Goal: Information Seeking & Learning: Learn about a topic

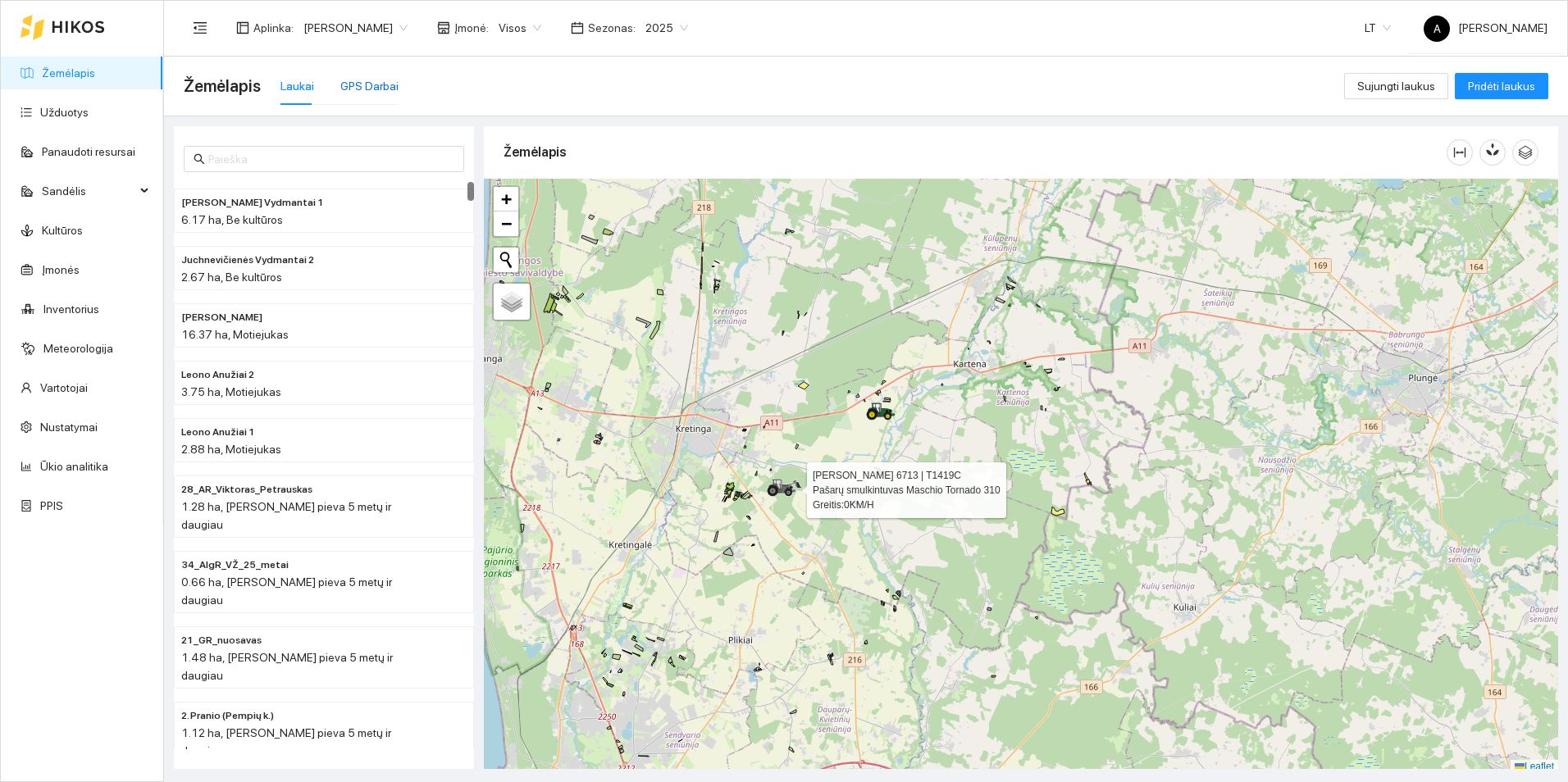
click at [342, 88] on div "GPS Darbai" at bounding box center [369, 85] width 58 height 18
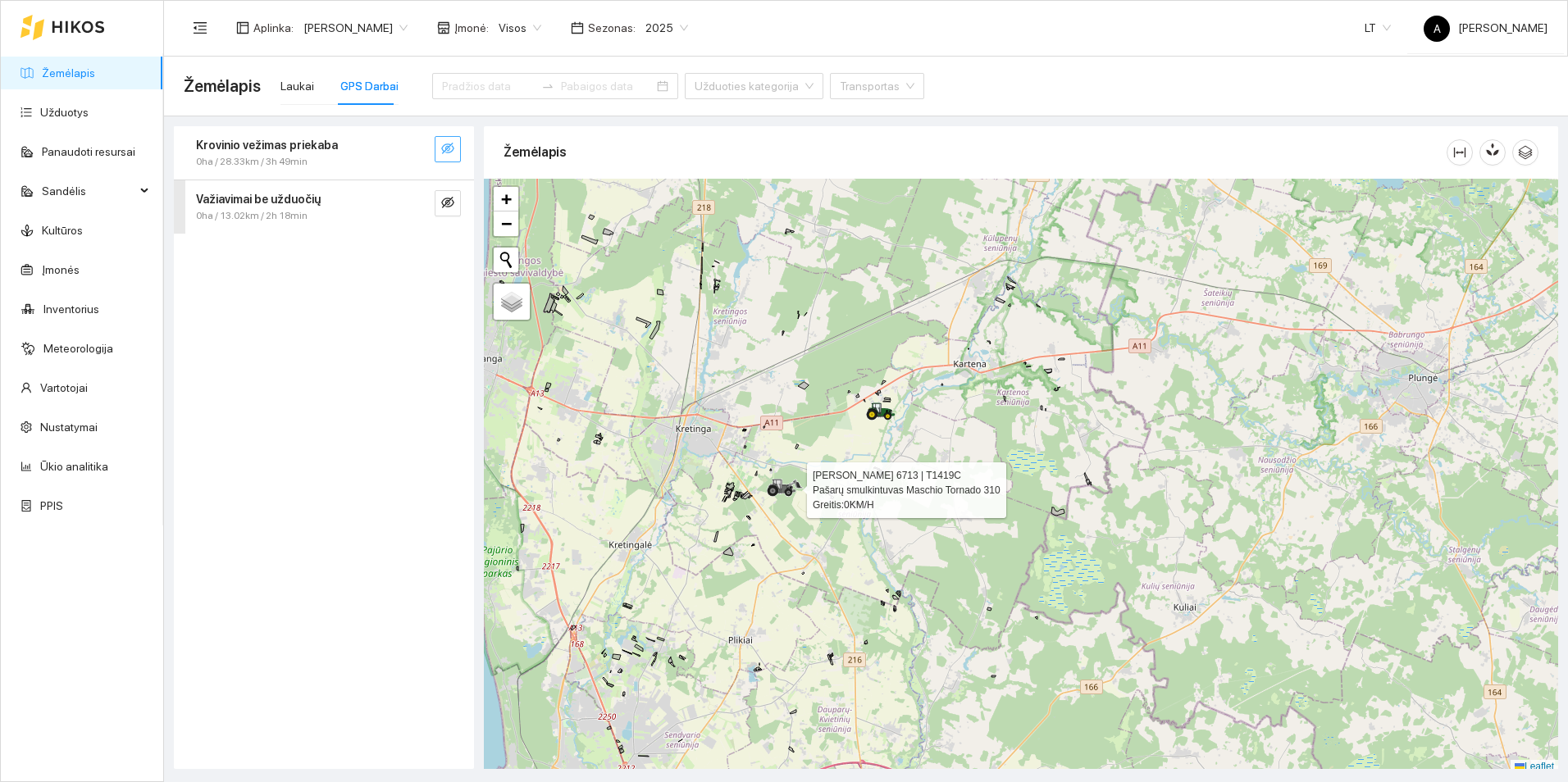
click at [447, 146] on icon "eye-invisible" at bounding box center [448, 149] width 13 height 13
click at [450, 207] on icon "eye-invisible" at bounding box center [448, 203] width 13 height 13
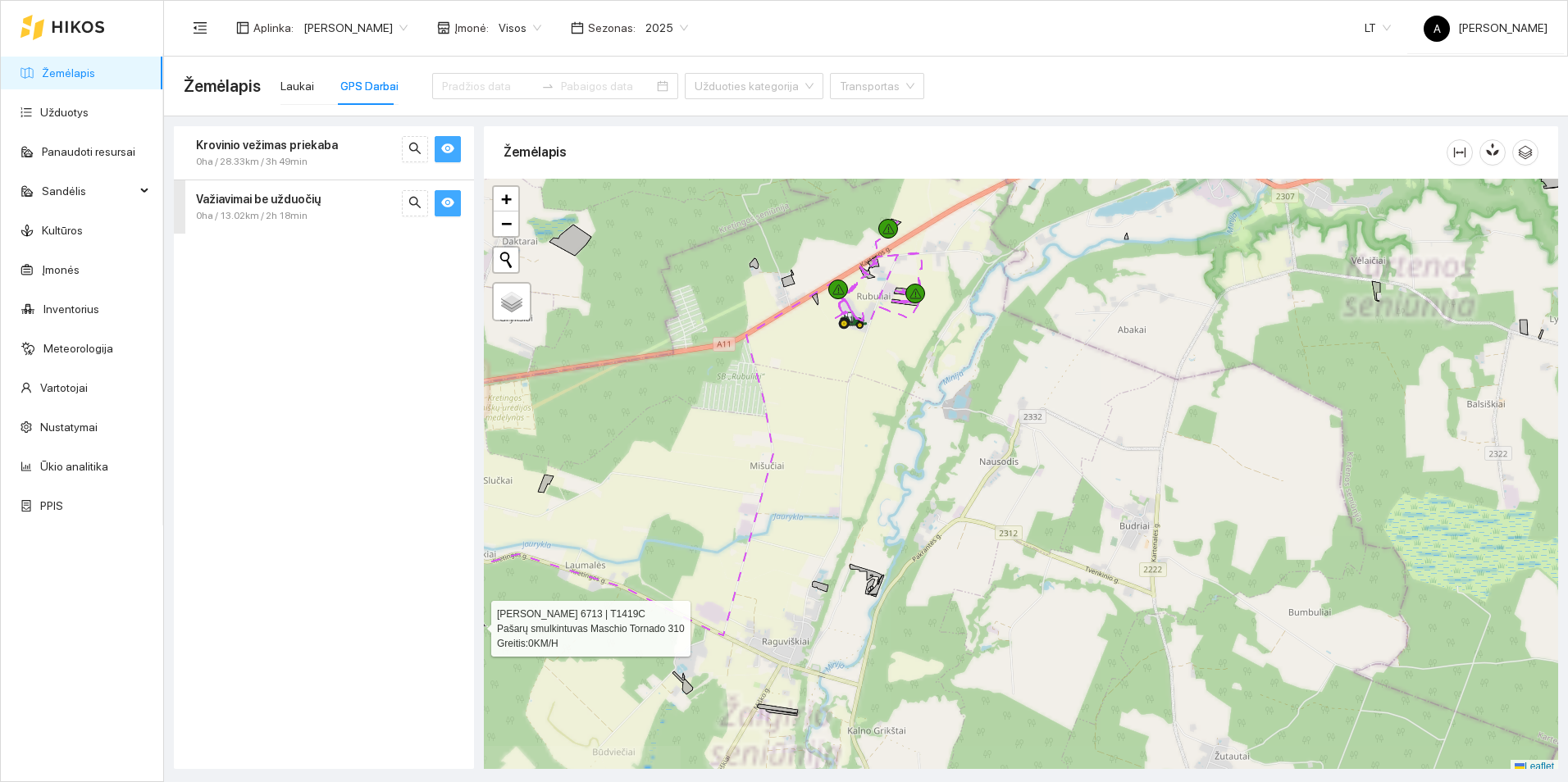
scroll to position [5, 0]
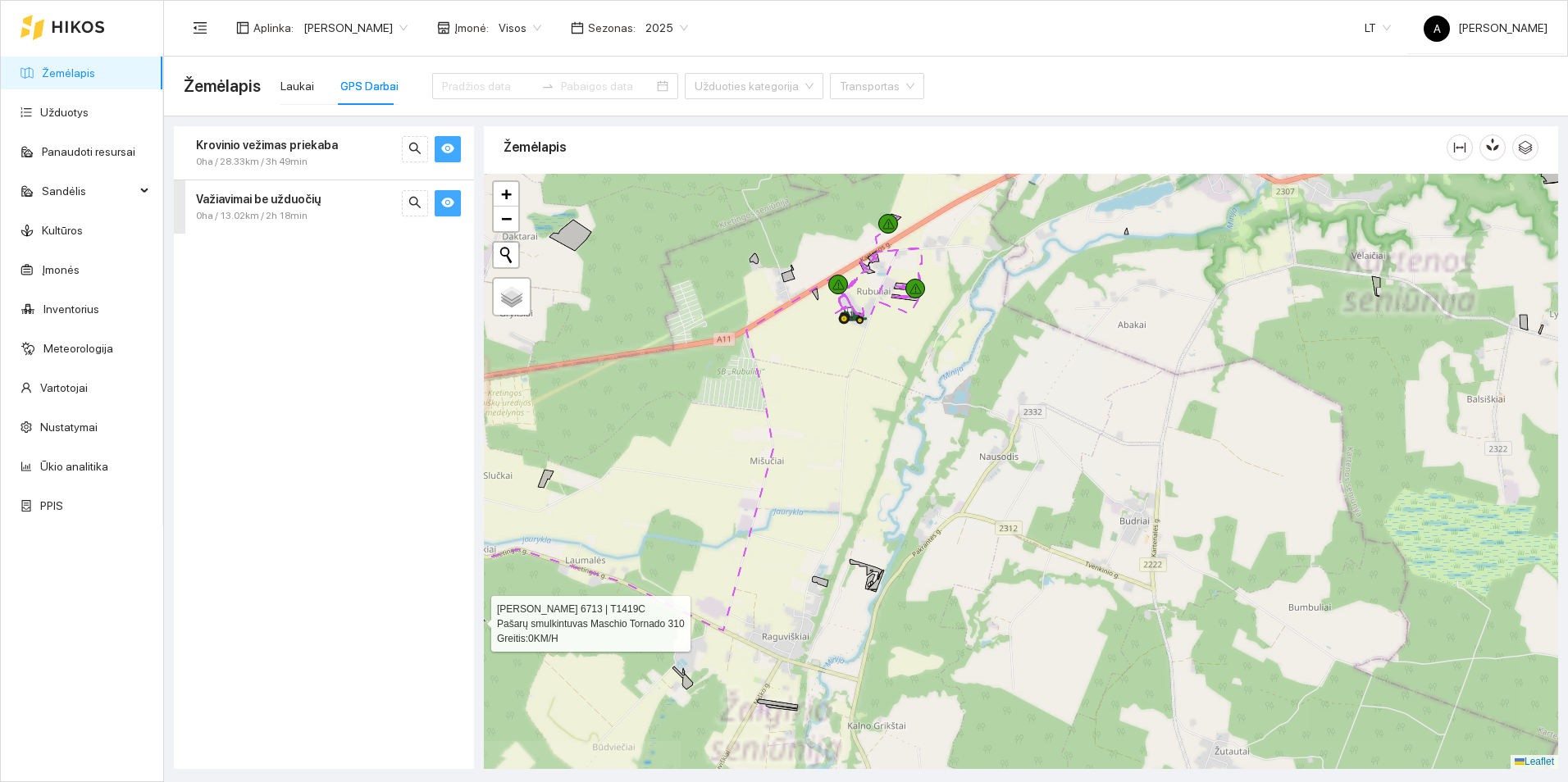
drag, startPoint x: 879, startPoint y: 381, endPoint x: 921, endPoint y: 559, distance: 182.9
click at [921, 558] on div "[PERSON_NAME] 6713 | T1419C Pašarų smulkintuvas Maschio Tornado 310 Greitis: 0 …" at bounding box center [1021, 471] width 1074 height 595
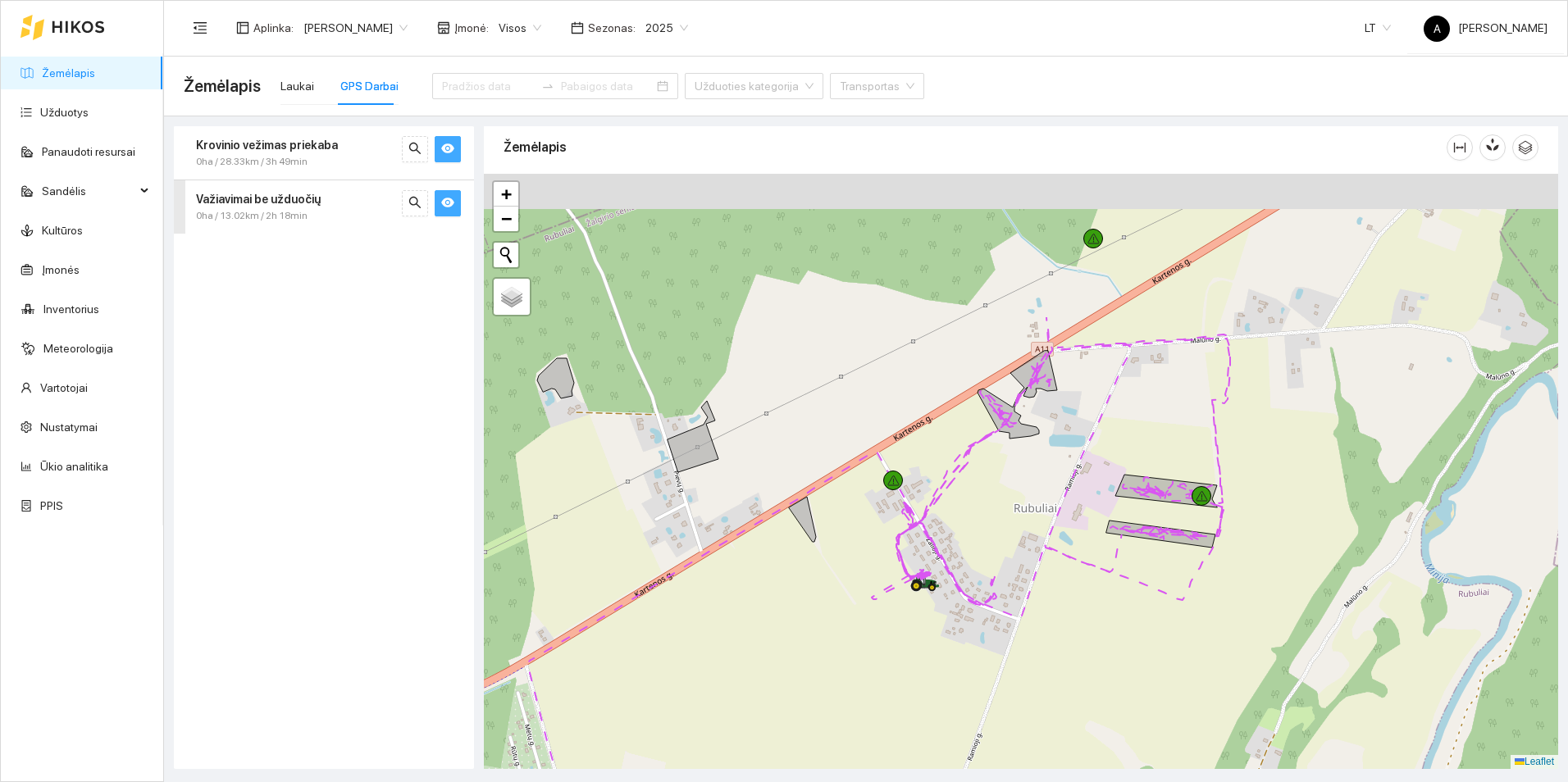
drag, startPoint x: 939, startPoint y: 460, endPoint x: 1063, endPoint y: 663, distance: 237.9
click at [1063, 663] on div "[PERSON_NAME] 6713 | T1419C Pašarų smulkintuvas Maschio Tornado 310 Greitis: 0 …" at bounding box center [1021, 471] width 1074 height 595
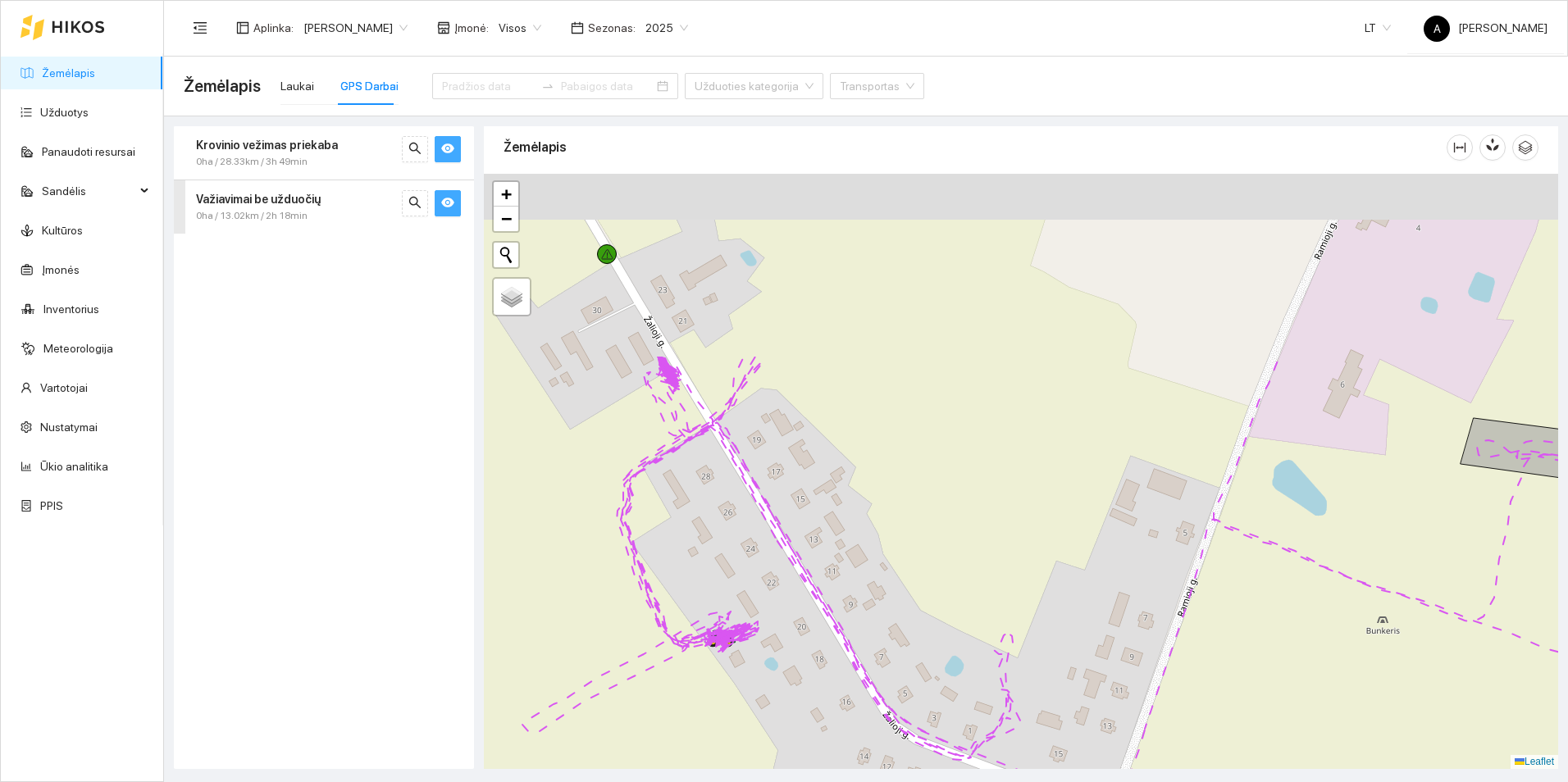
drag, startPoint x: 704, startPoint y: 444, endPoint x: 744, endPoint y: 656, distance: 215.7
click at [740, 688] on div "[PERSON_NAME] 6713 | T1419C Pašarų smulkintuvas Maschio Tornado 310 Greitis: 0 …" at bounding box center [1021, 471] width 1074 height 595
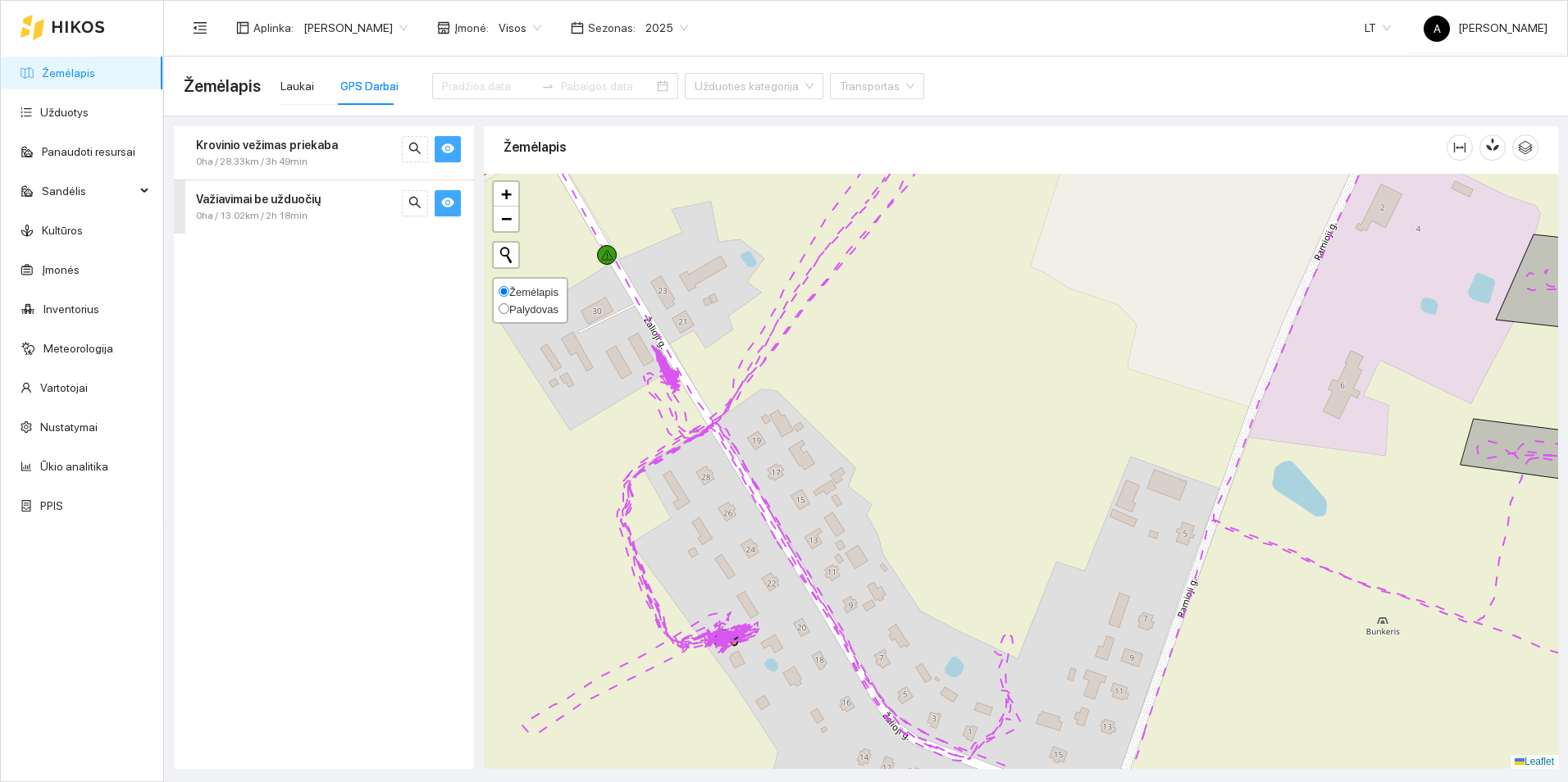
click at [504, 308] on input "Palydovas" at bounding box center [503, 308] width 10 height 10
radio input "true"
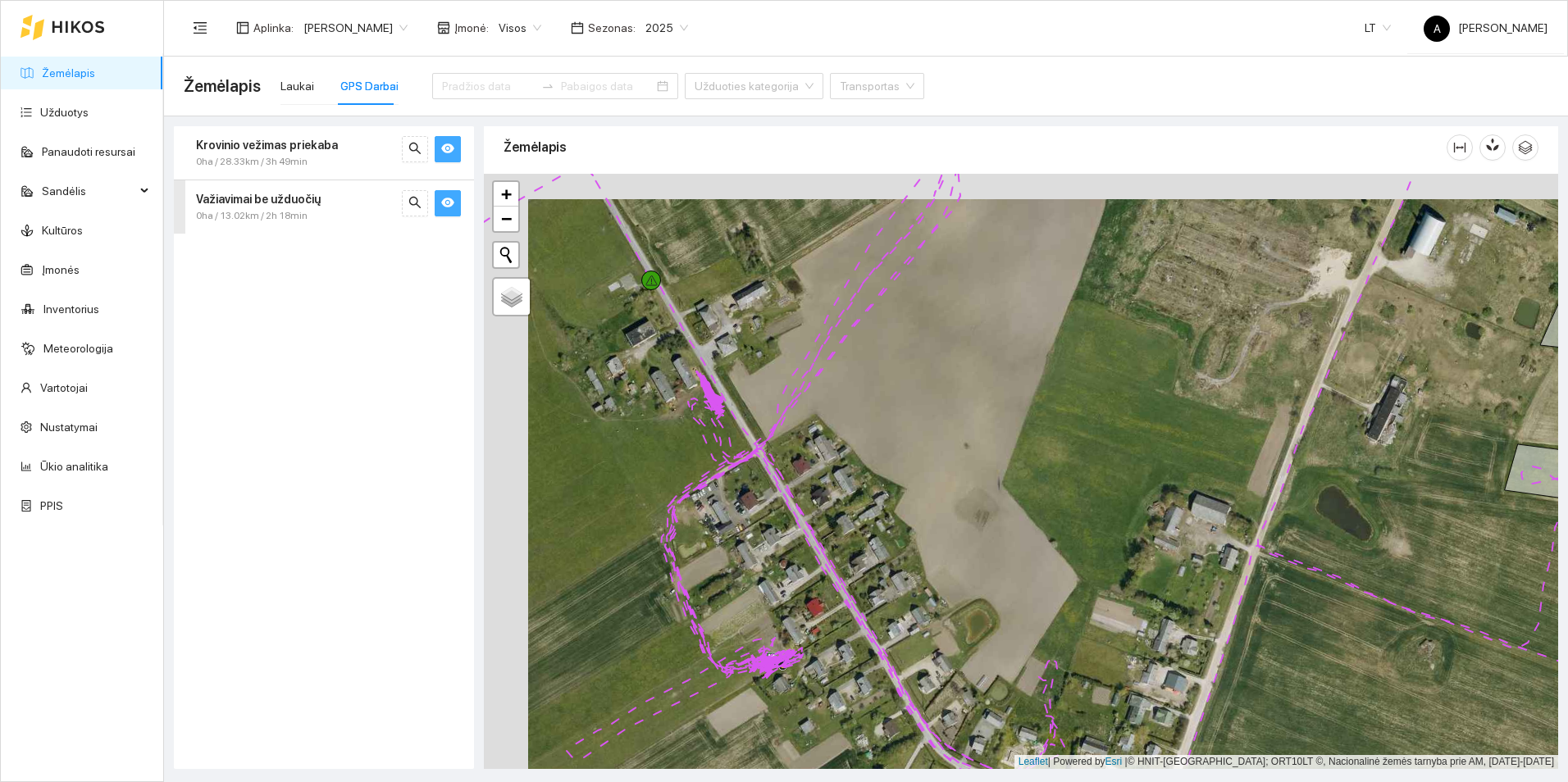
drag, startPoint x: 655, startPoint y: 407, endPoint x: 754, endPoint y: 480, distance: 123.0
click at [750, 468] on div "[PERSON_NAME] 6713 | T1419C Pašarų smulkintuvas Maschio Tornado 310 Greitis: 0 …" at bounding box center [1021, 471] width 1074 height 595
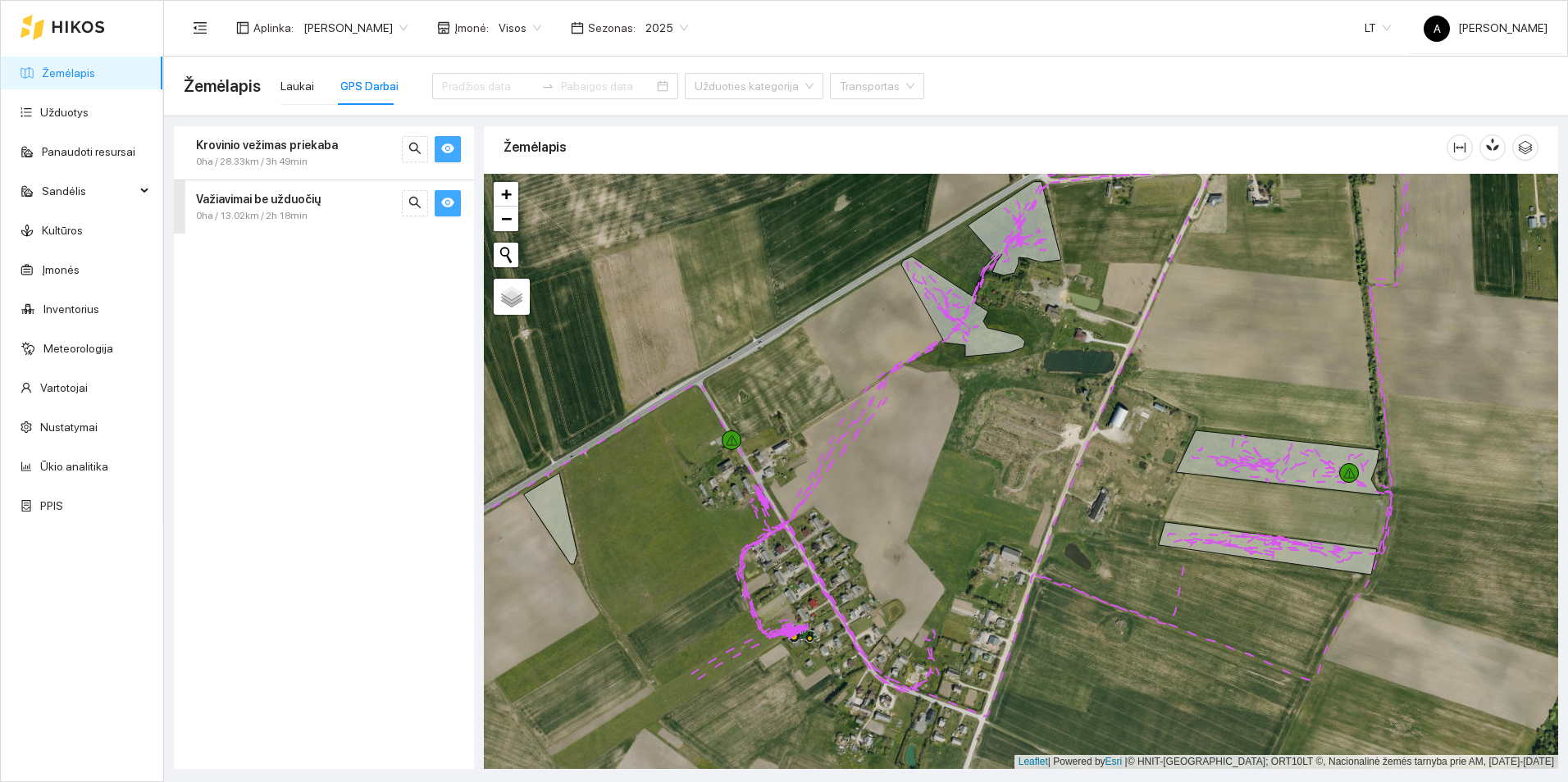
drag, startPoint x: 699, startPoint y: 710, endPoint x: 793, endPoint y: 599, distance: 145.5
click at [793, 599] on div "[PERSON_NAME] 6713 | T1419C Pašarų smulkintuvas Maschio Tornado 310 Greitis: 0 …" at bounding box center [1021, 471] width 1074 height 595
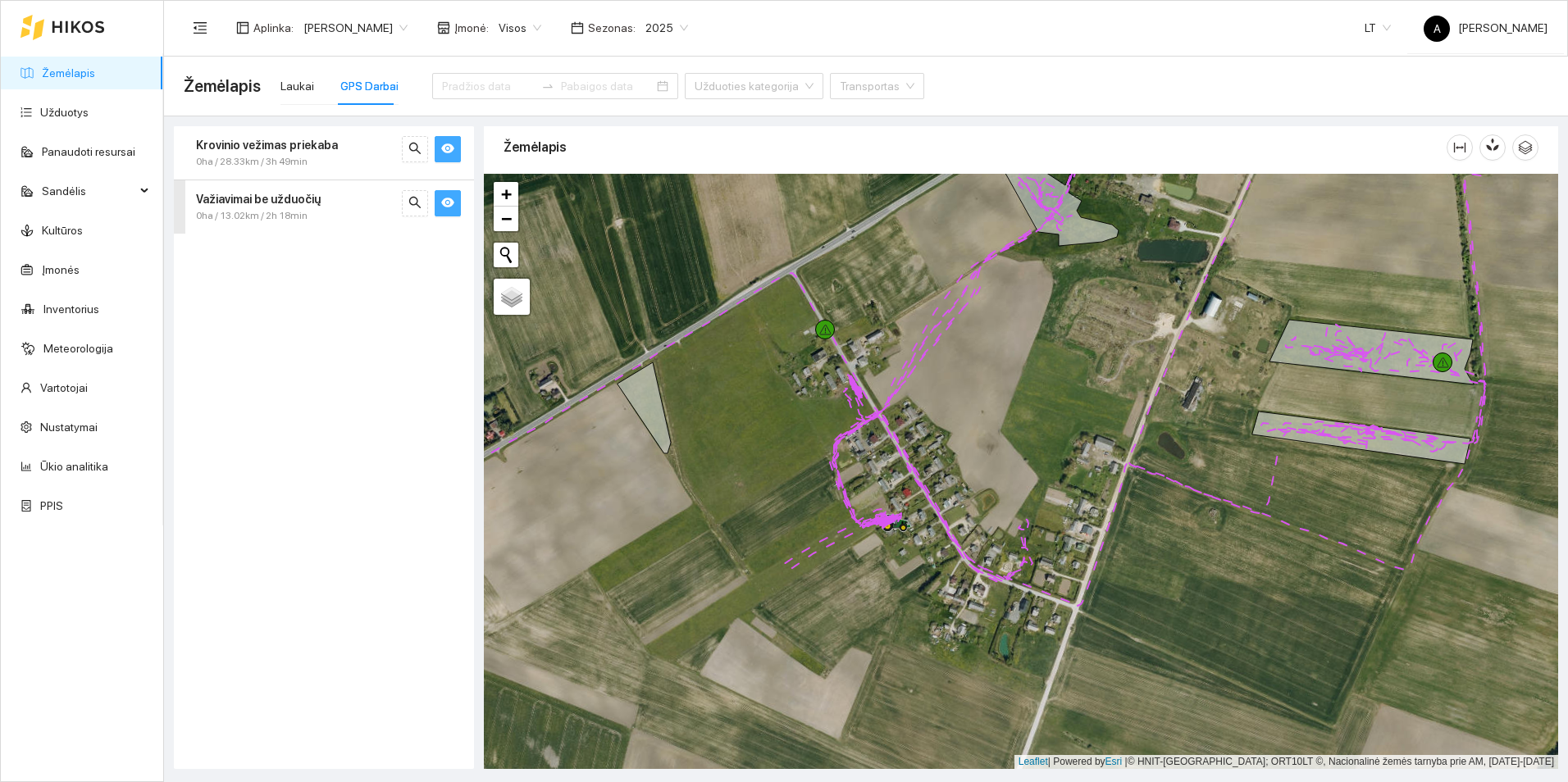
drag, startPoint x: 922, startPoint y: 520, endPoint x: 876, endPoint y: 586, distance: 80.4
click at [876, 586] on div "[PERSON_NAME] 6713 | T1419C Pašarų smulkintuvas Maschio Tornado 310 Greitis: 0 …" at bounding box center [1021, 471] width 1074 height 595
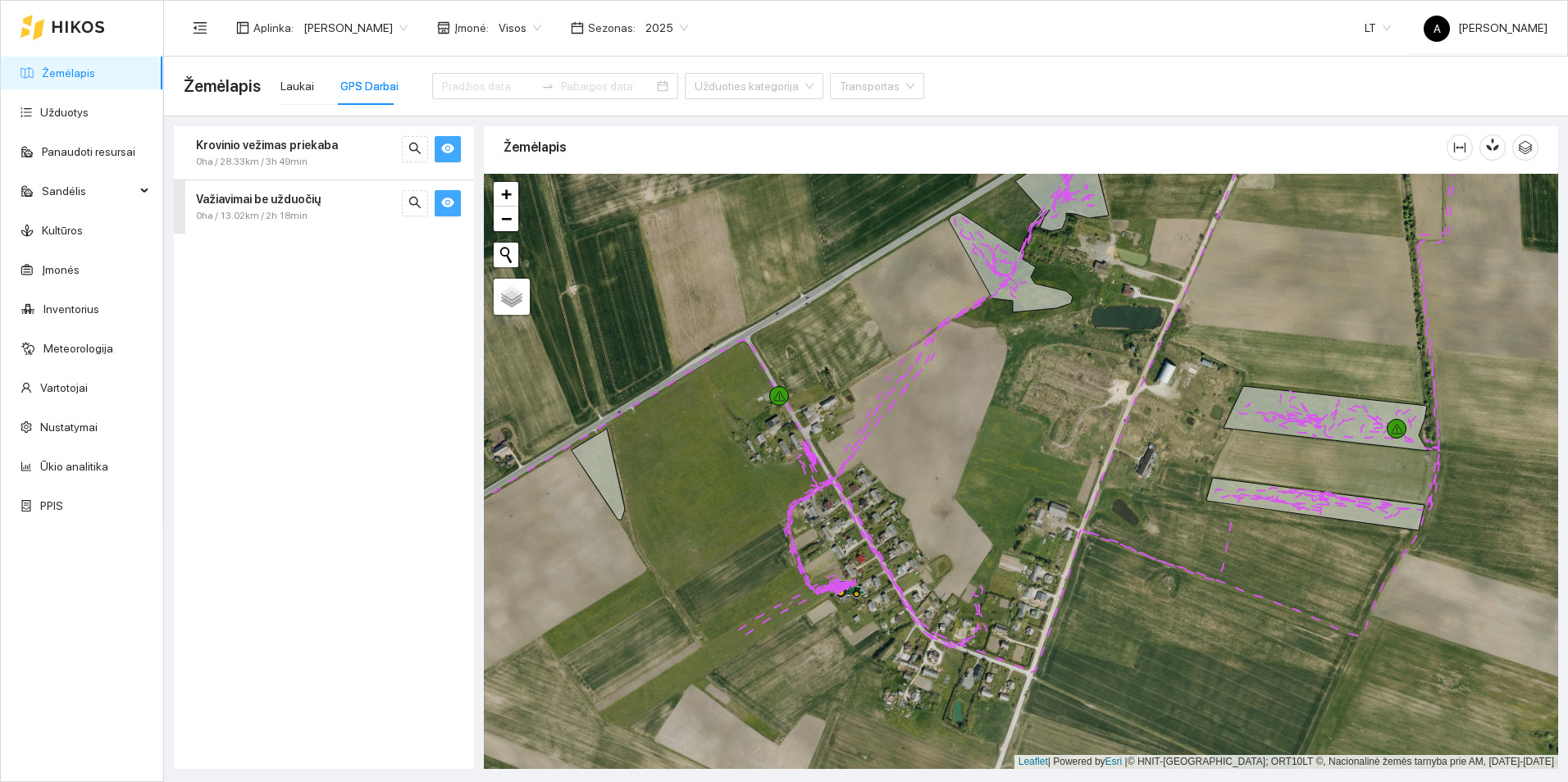
drag, startPoint x: 937, startPoint y: 383, endPoint x: 831, endPoint y: 595, distance: 237.0
click at [831, 595] on div "[PERSON_NAME] 6713 | T1419C Pašarų smulkintuvas Maschio Tornado 310 Greitis: 0 …" at bounding box center [1021, 471] width 1074 height 595
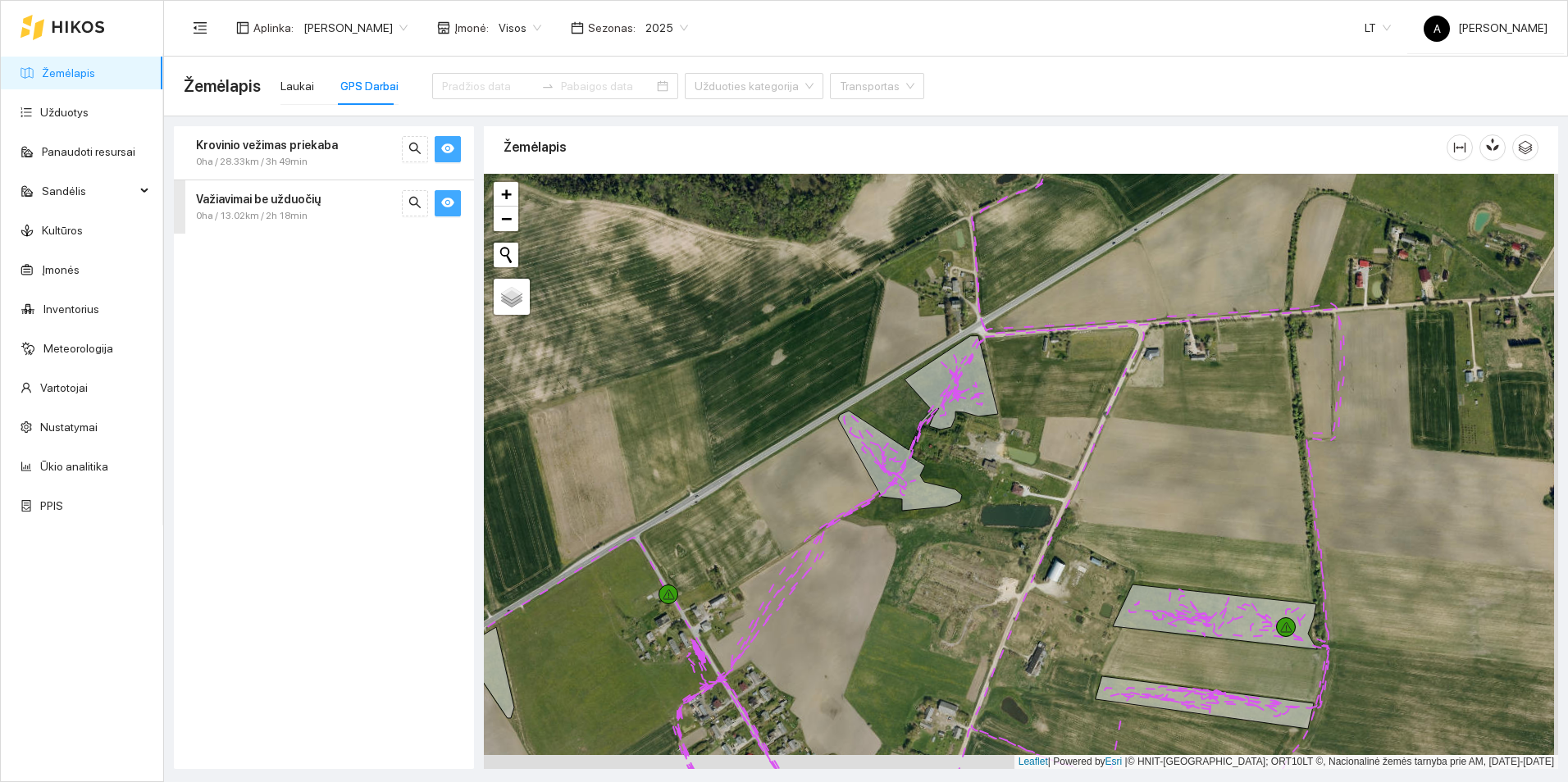
drag, startPoint x: 983, startPoint y: 742, endPoint x: 986, endPoint y: 430, distance: 312.0
click at [986, 430] on div "[PERSON_NAME] 6713 | T1419C Pašarų smulkintuvas Maschio Tornado 310 Greitis: 0 …" at bounding box center [1021, 471] width 1074 height 595
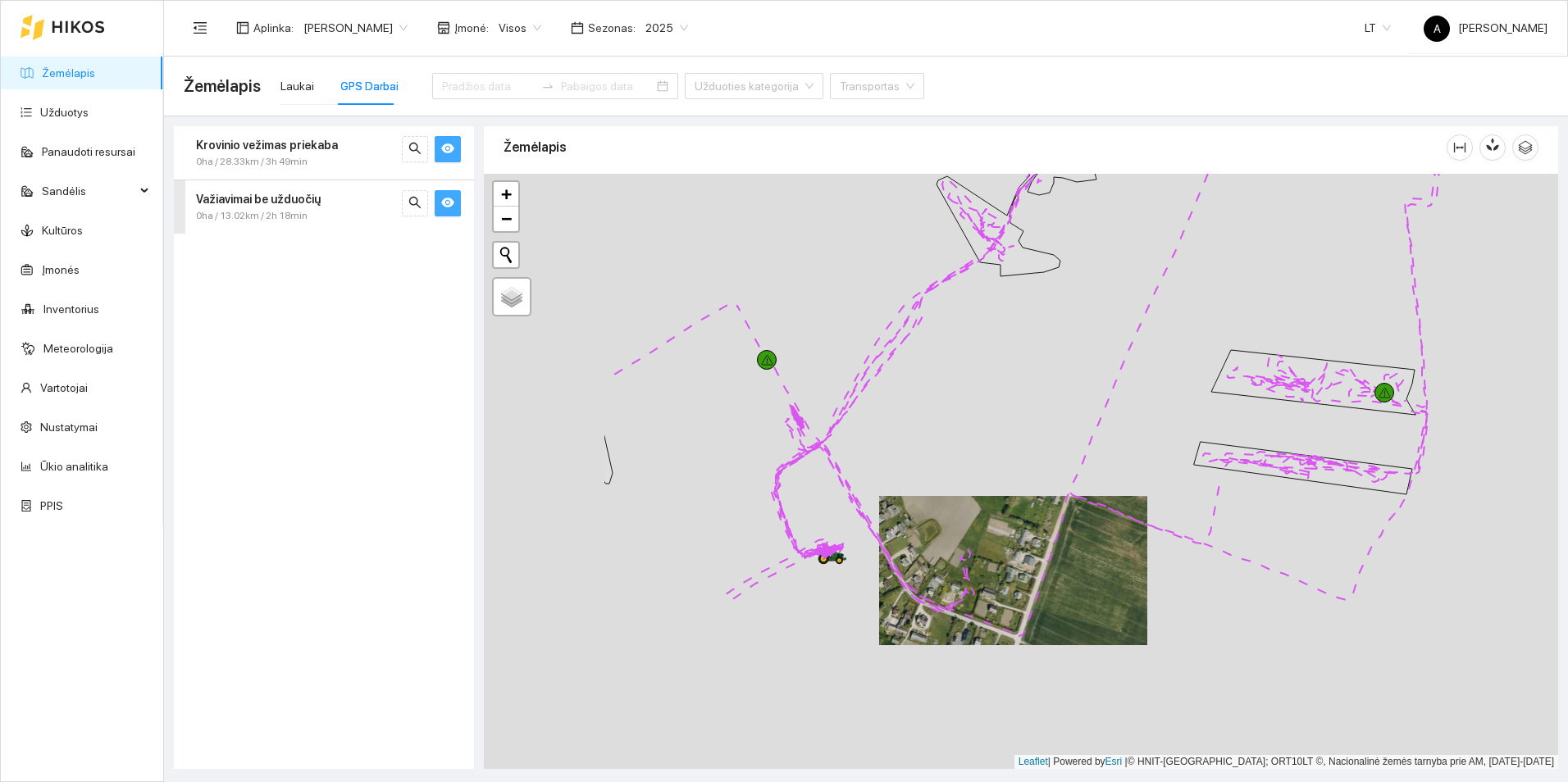
click at [771, 565] on div "[PERSON_NAME] 6713 | T1419C Pašarų smulkintuvas Maschio Tornado 310 Greitis: 0 …" at bounding box center [1021, 471] width 1074 height 595
